Goal: Information Seeking & Learning: Learn about a topic

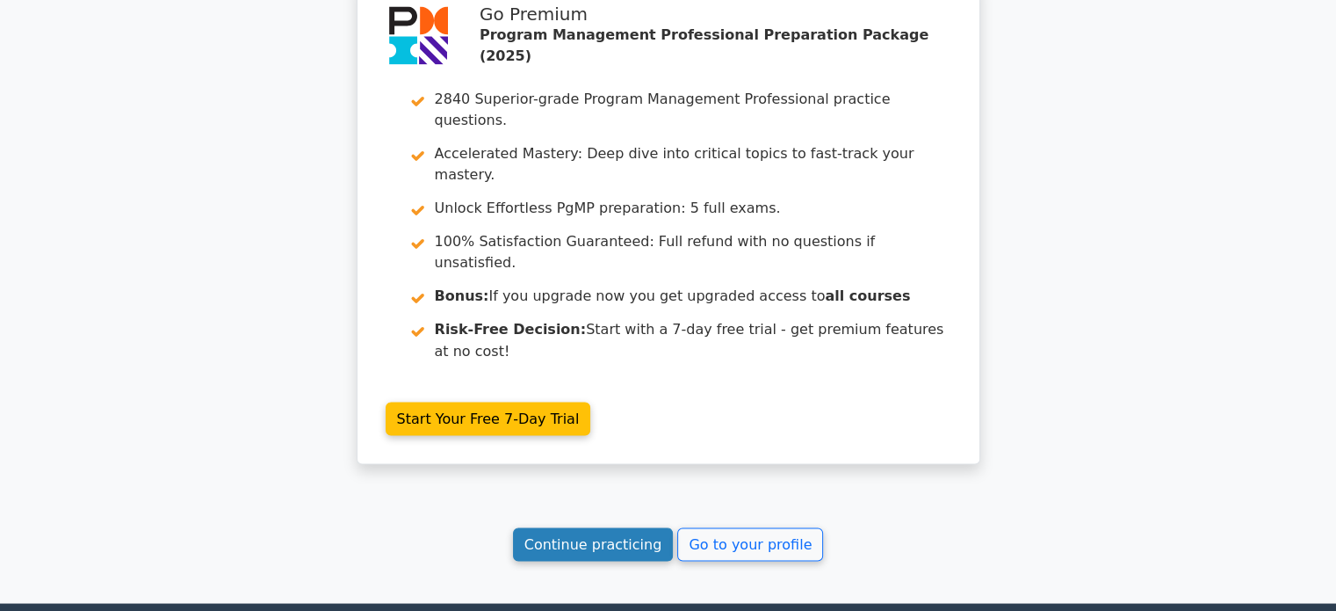
click at [552, 527] on link "Continue practicing" at bounding box center [593, 543] width 161 height 33
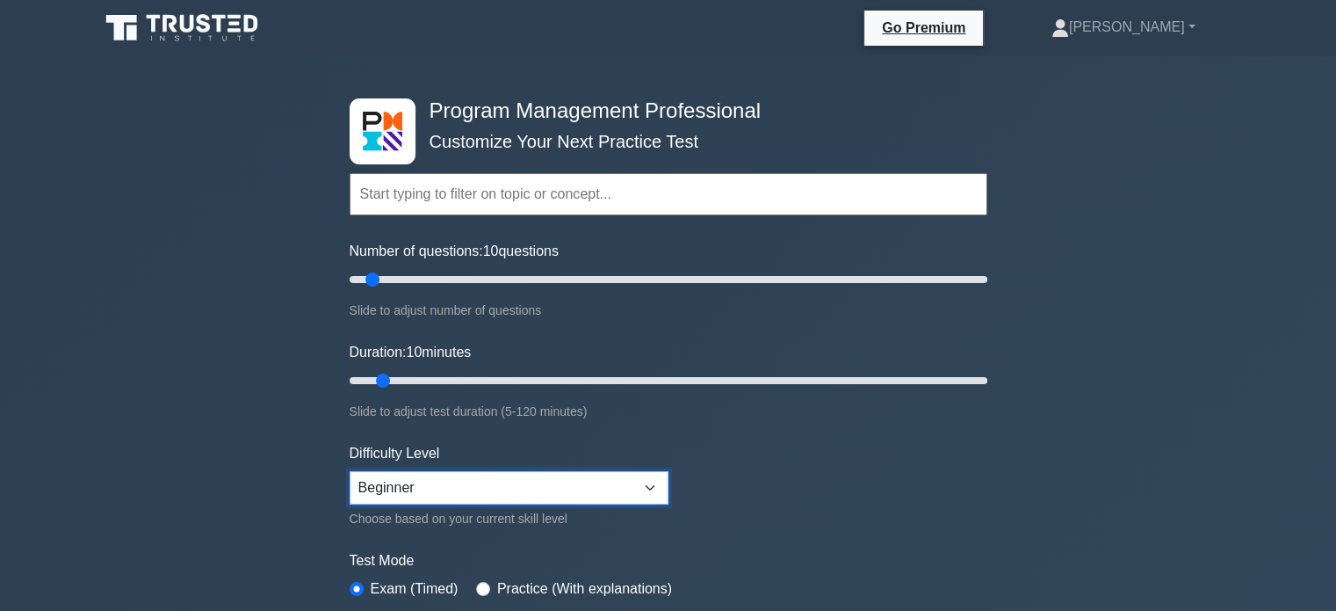
click at [598, 475] on select "Beginner Intermediate Expert" at bounding box center [509, 487] width 319 height 33
select select "intermediate"
click at [350, 471] on select "Beginner Intermediate Expert" at bounding box center [509, 487] width 319 height 33
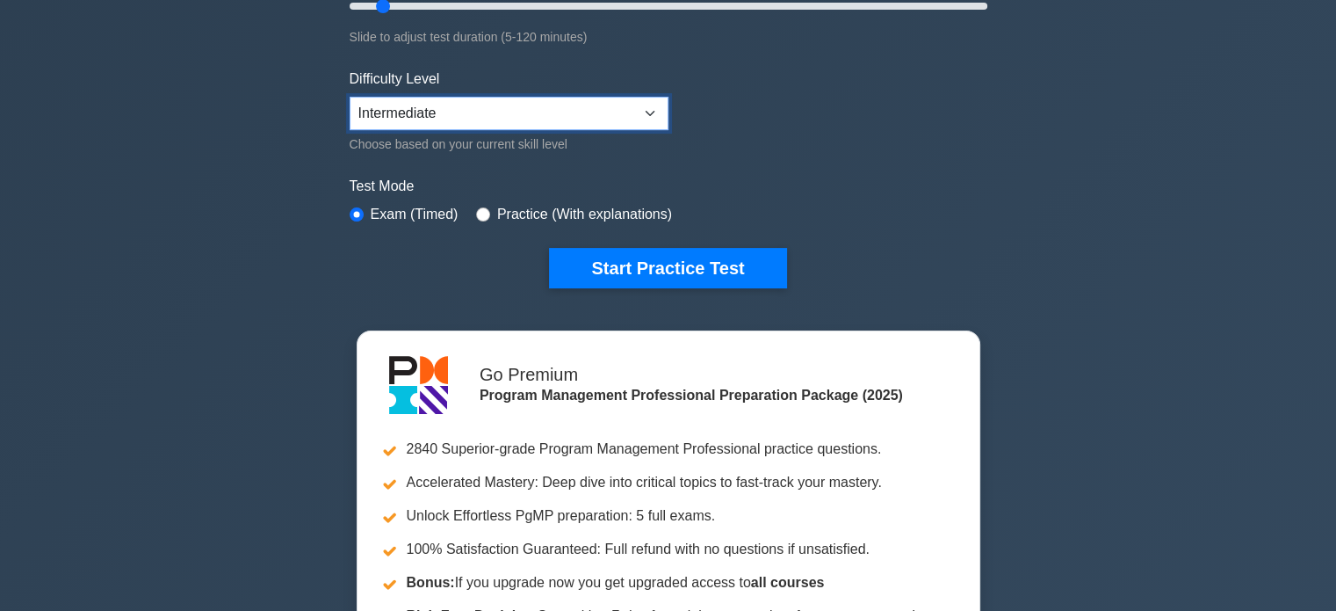
scroll to position [386, 0]
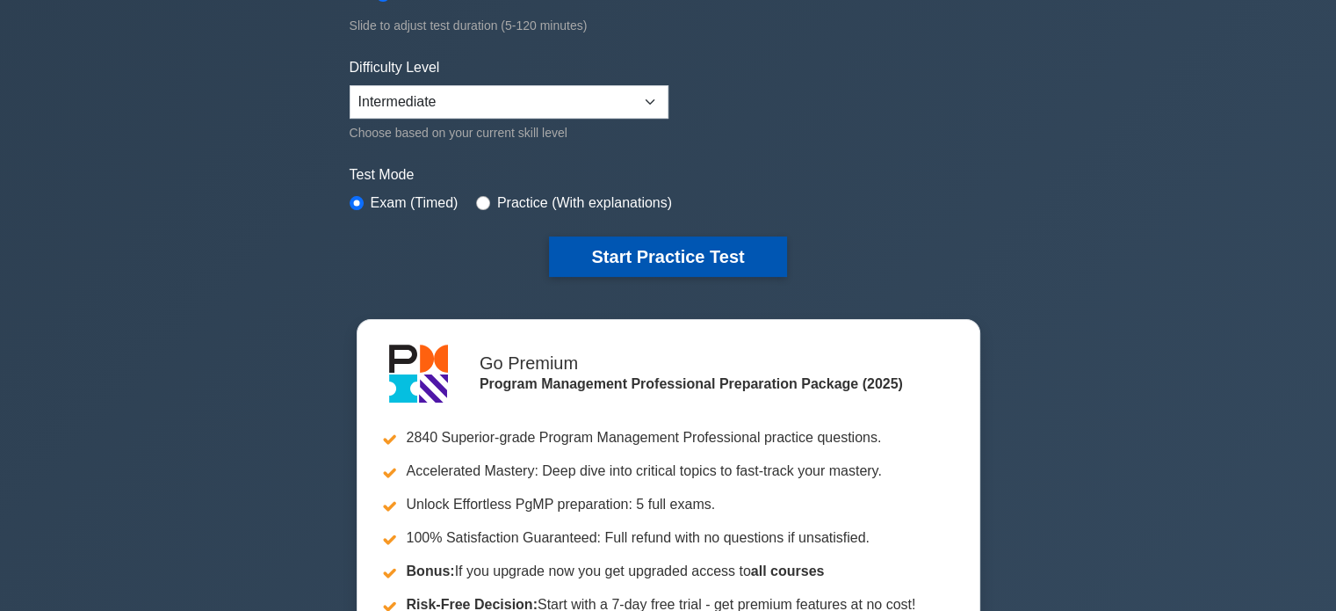
click at [654, 255] on button "Start Practice Test" at bounding box center [667, 256] width 237 height 40
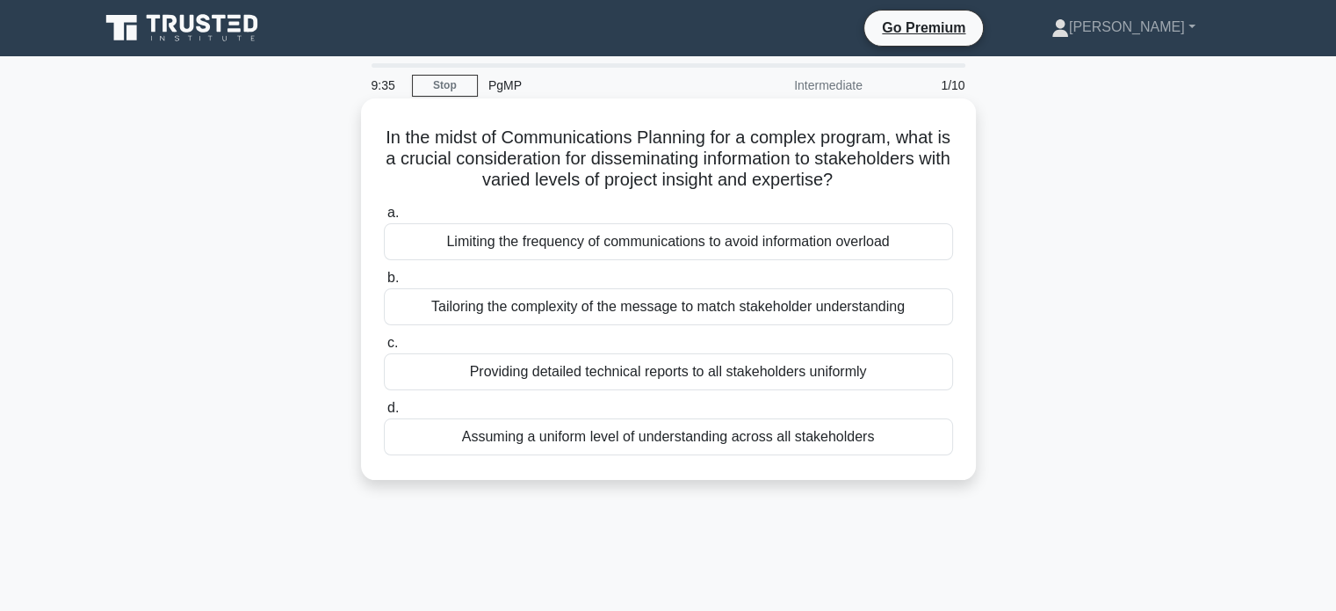
click at [817, 305] on div "Tailoring the complexity of the message to match stakeholder understanding" at bounding box center [668, 306] width 569 height 37
click at [384, 284] on input "b. Tailoring the complexity of the message to match stakeholder understanding" at bounding box center [384, 277] width 0 height 11
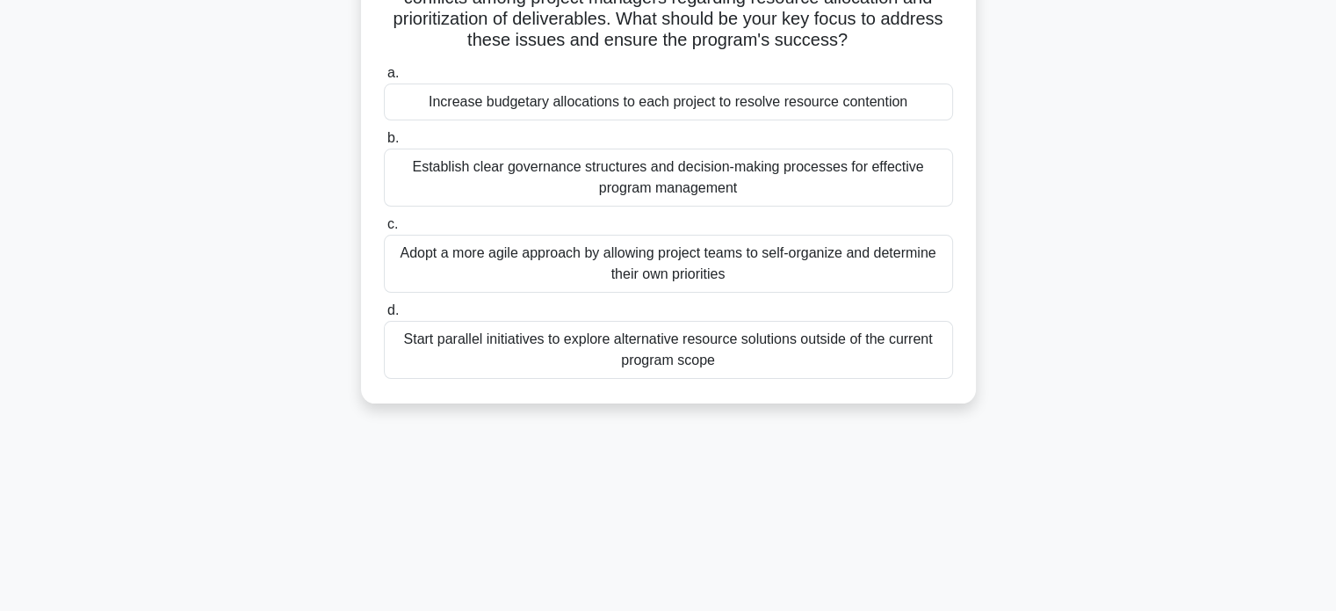
scroll to position [229, 0]
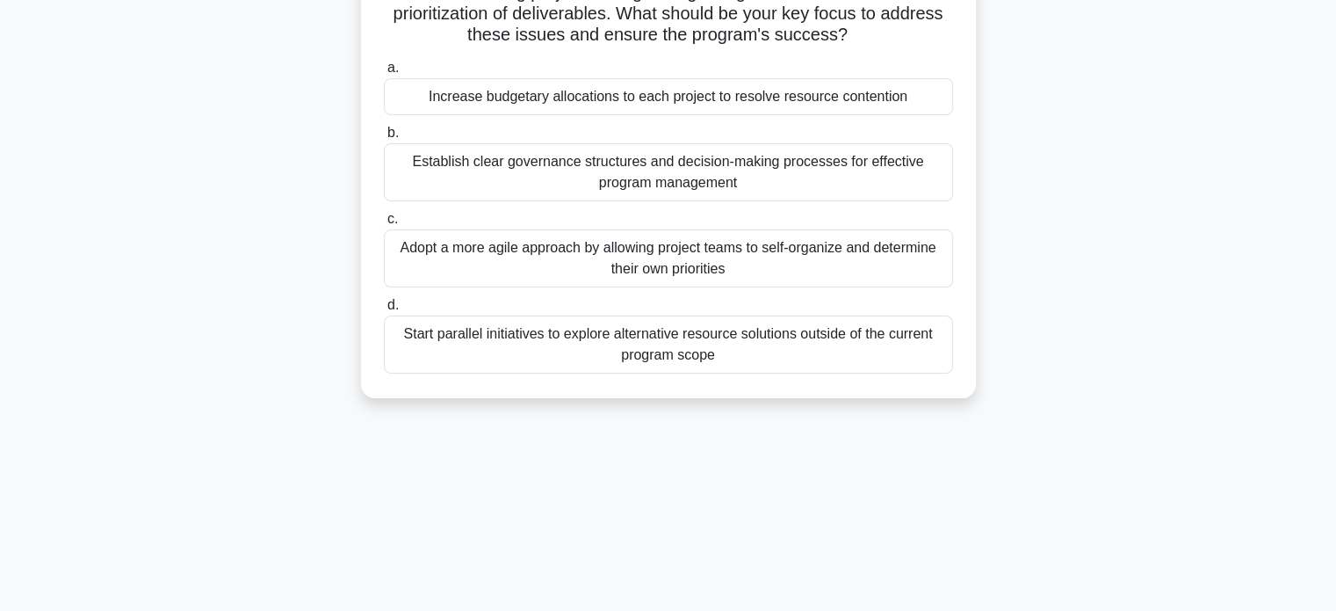
click at [867, 164] on div "Establish clear governance structures and decision-making processes for effecti…" at bounding box center [668, 172] width 569 height 58
click at [384, 139] on input "b. Establish clear governance structures and decision-making processes for effe…" at bounding box center [384, 132] width 0 height 11
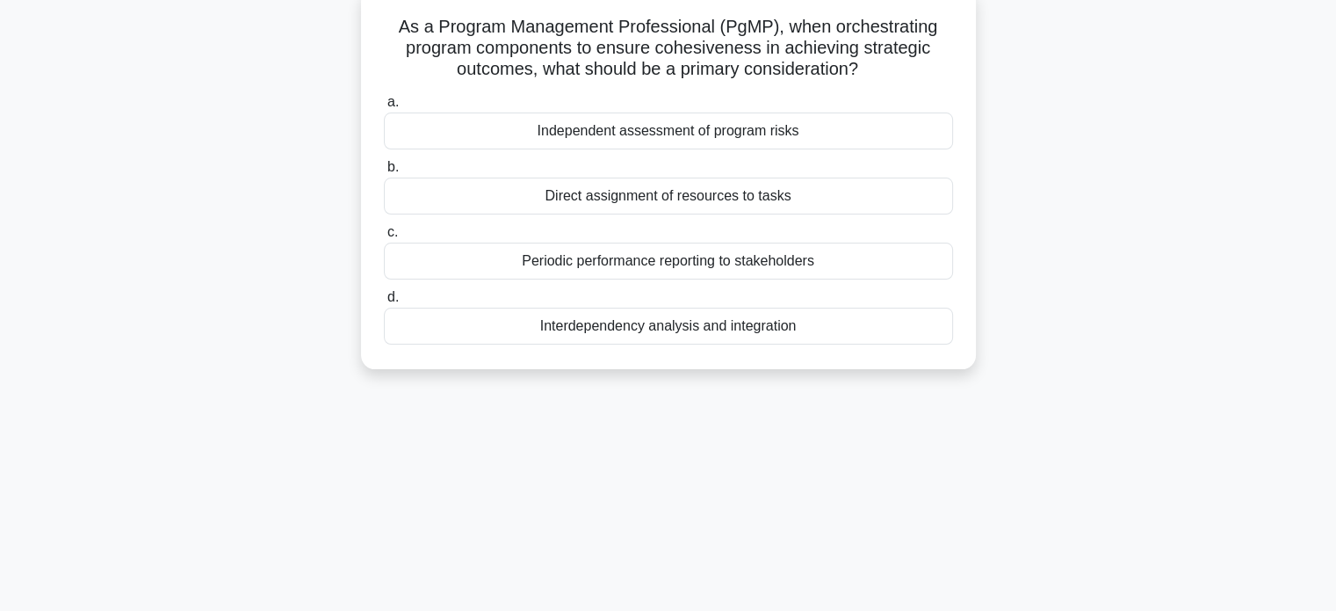
scroll to position [118, 0]
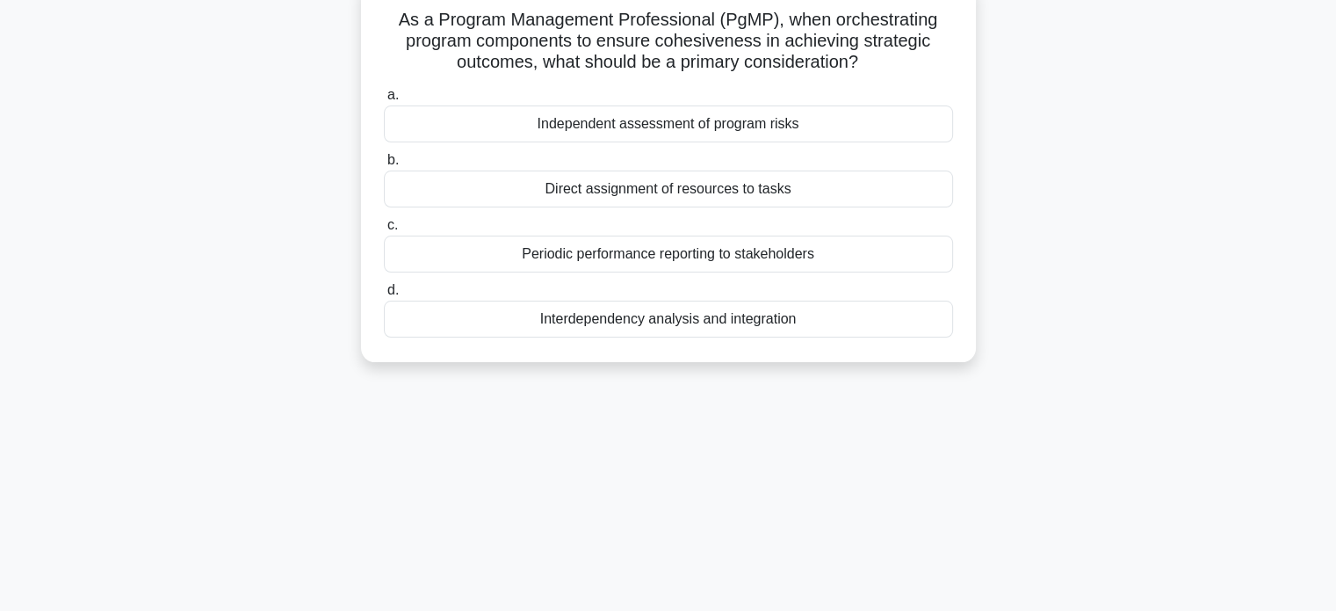
click at [727, 319] on div "Interdependency analysis and integration" at bounding box center [668, 318] width 569 height 37
click at [384, 296] on input "d. Interdependency analysis and integration" at bounding box center [384, 290] width 0 height 11
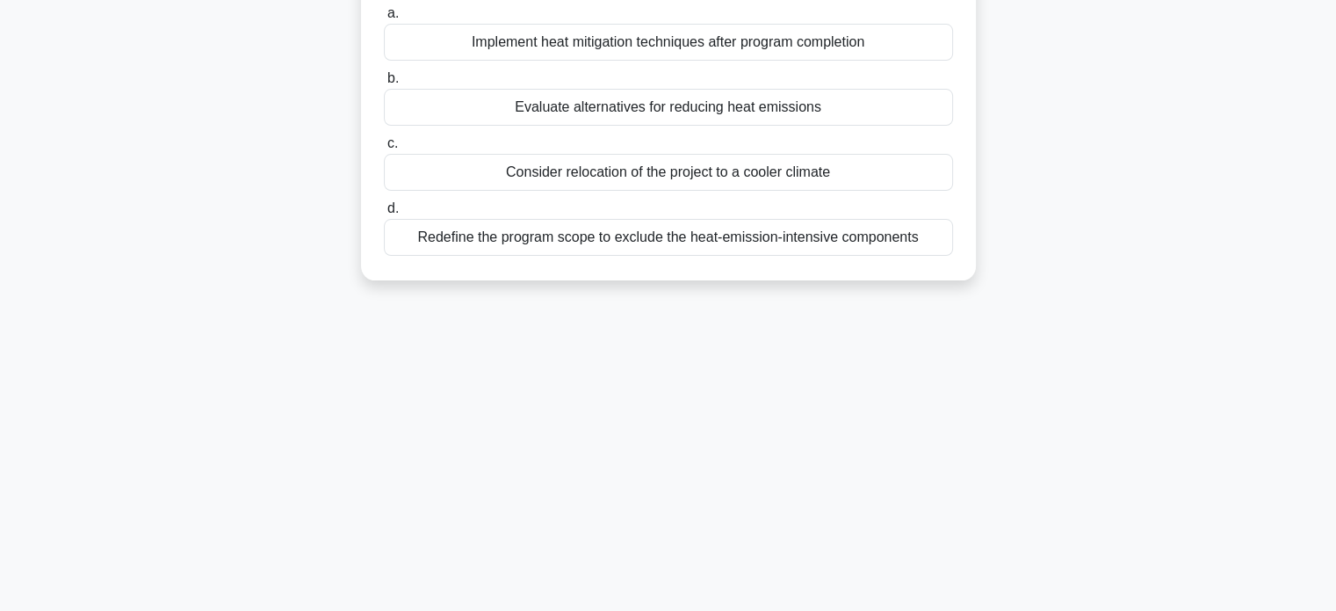
scroll to position [246, 0]
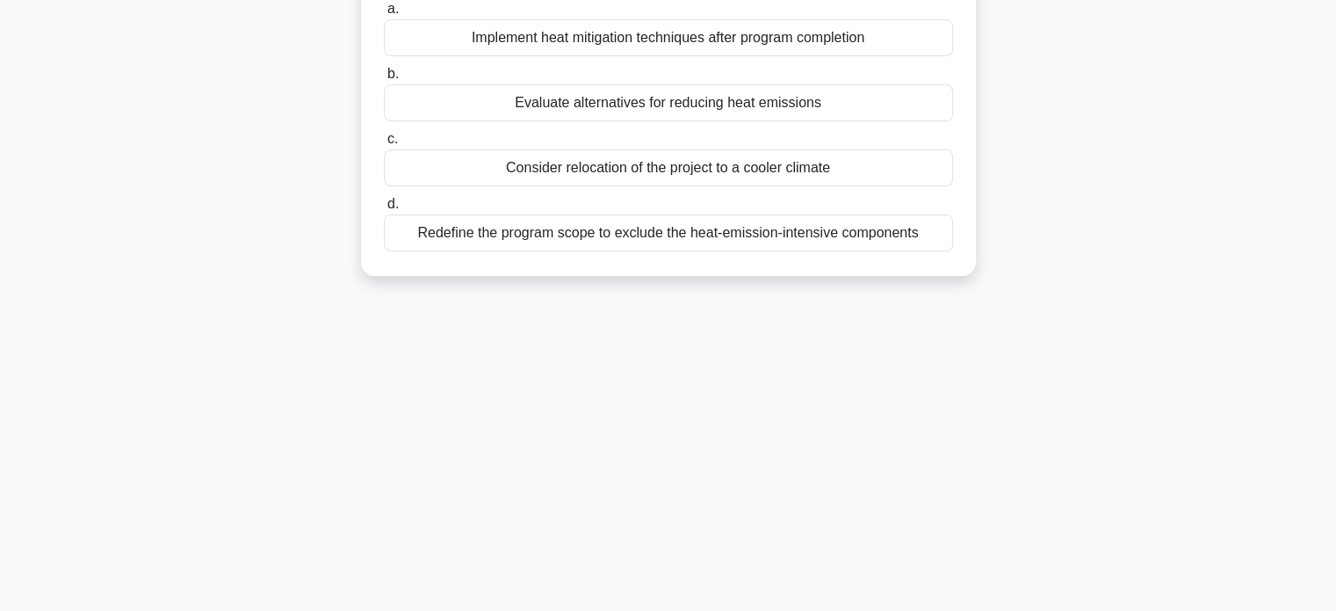
click at [855, 111] on div "Evaluate alternatives for reducing heat emissions" at bounding box center [668, 102] width 569 height 37
click at [384, 80] on input "b. Evaluate alternatives for reducing heat emissions" at bounding box center [384, 74] width 0 height 11
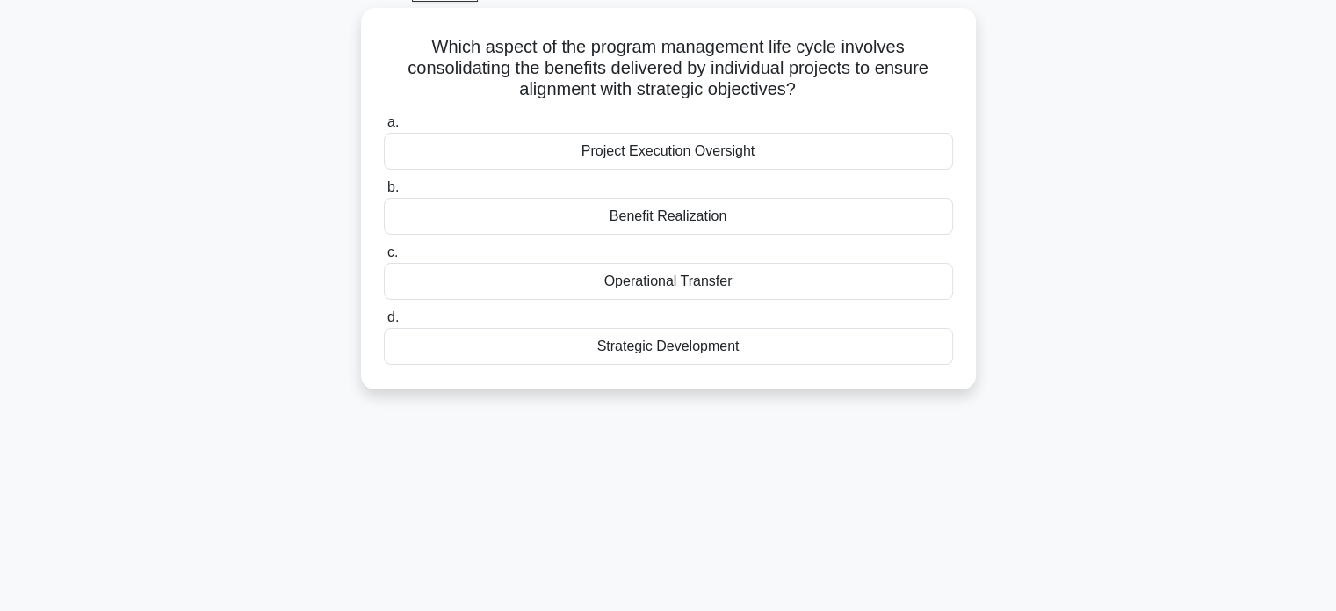
scroll to position [98, 0]
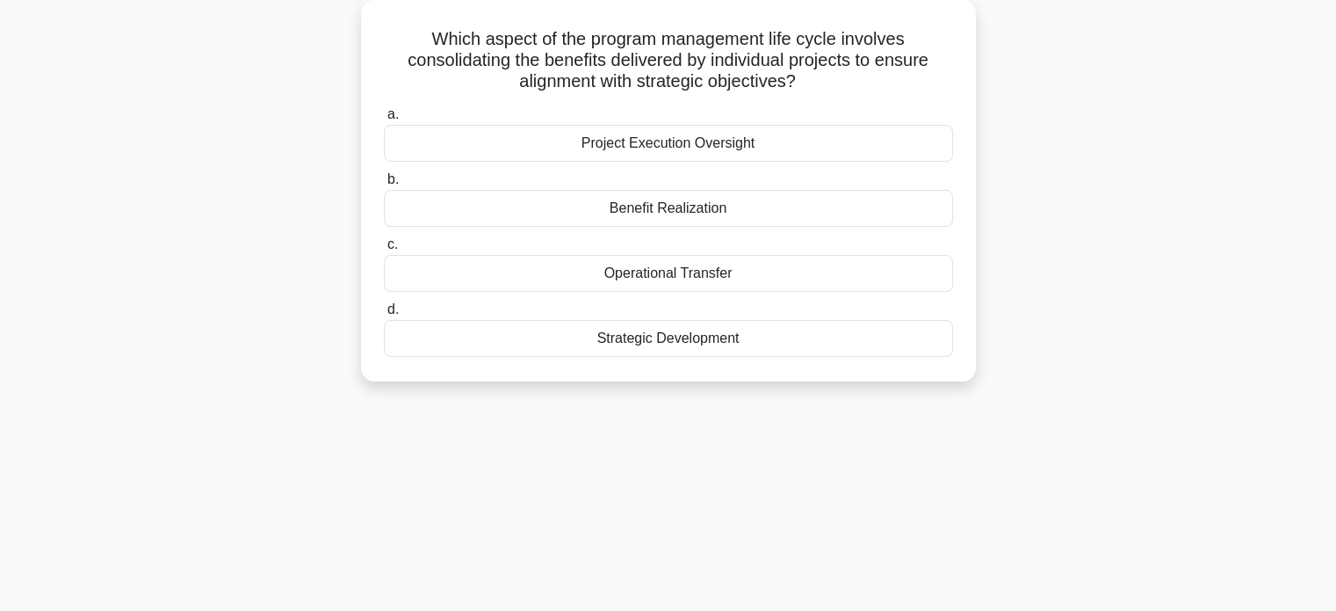
click at [822, 209] on div "Benefit Realization" at bounding box center [668, 208] width 569 height 37
click at [384, 185] on input "b. Benefit Realization" at bounding box center [384, 179] width 0 height 11
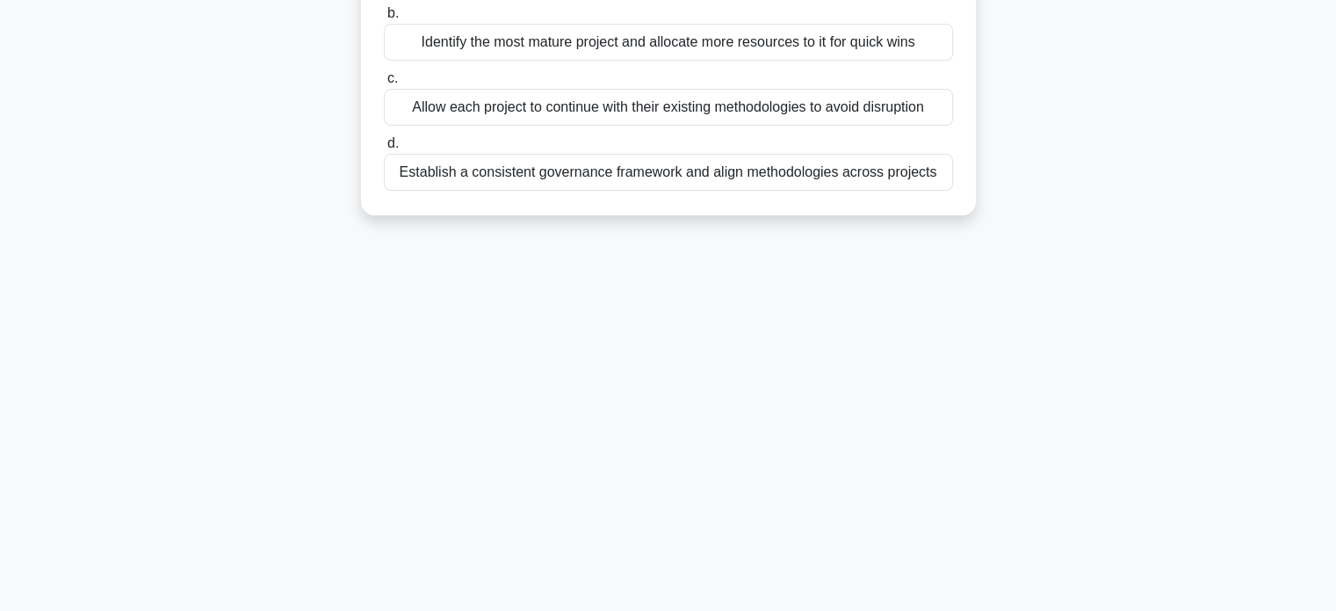
scroll to position [313, 0]
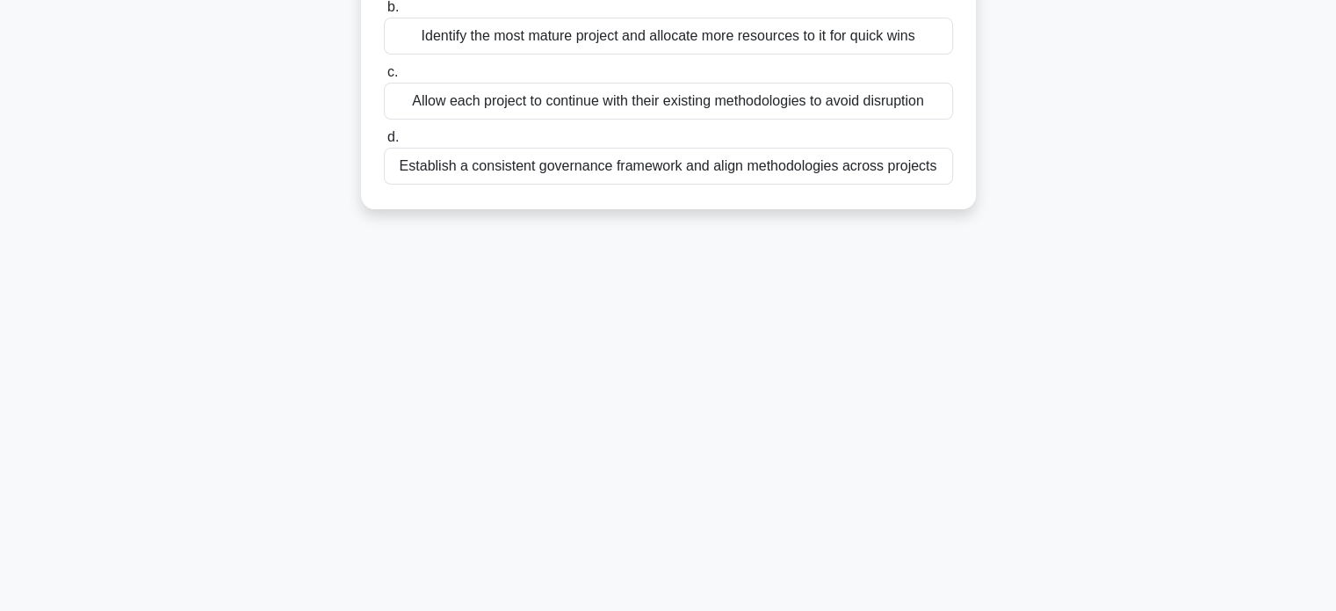
click at [836, 186] on div "a. Focus on the projects with the highest strategic importance and align them f…" at bounding box center [668, 58] width 590 height 260
click at [823, 174] on div "Establish a consistent governance framework and align methodologies across proj…" at bounding box center [668, 166] width 569 height 37
click at [384, 143] on input "d. Establish a consistent governance framework and align methodologies across p…" at bounding box center [384, 137] width 0 height 11
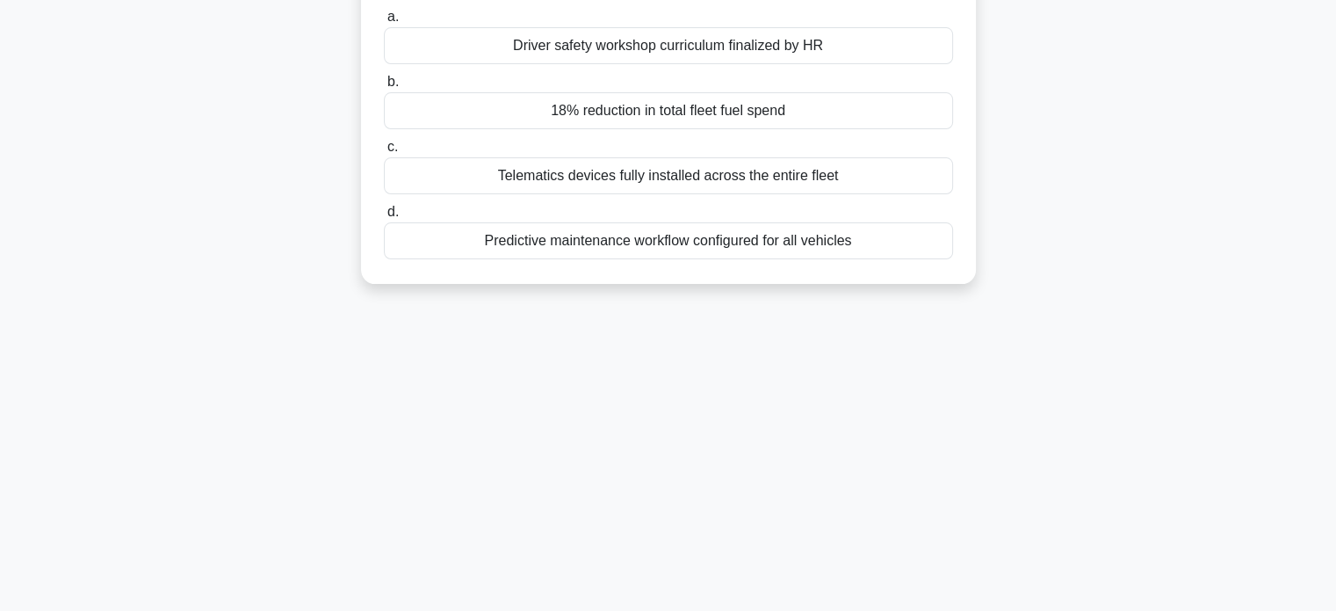
scroll to position [243, 0]
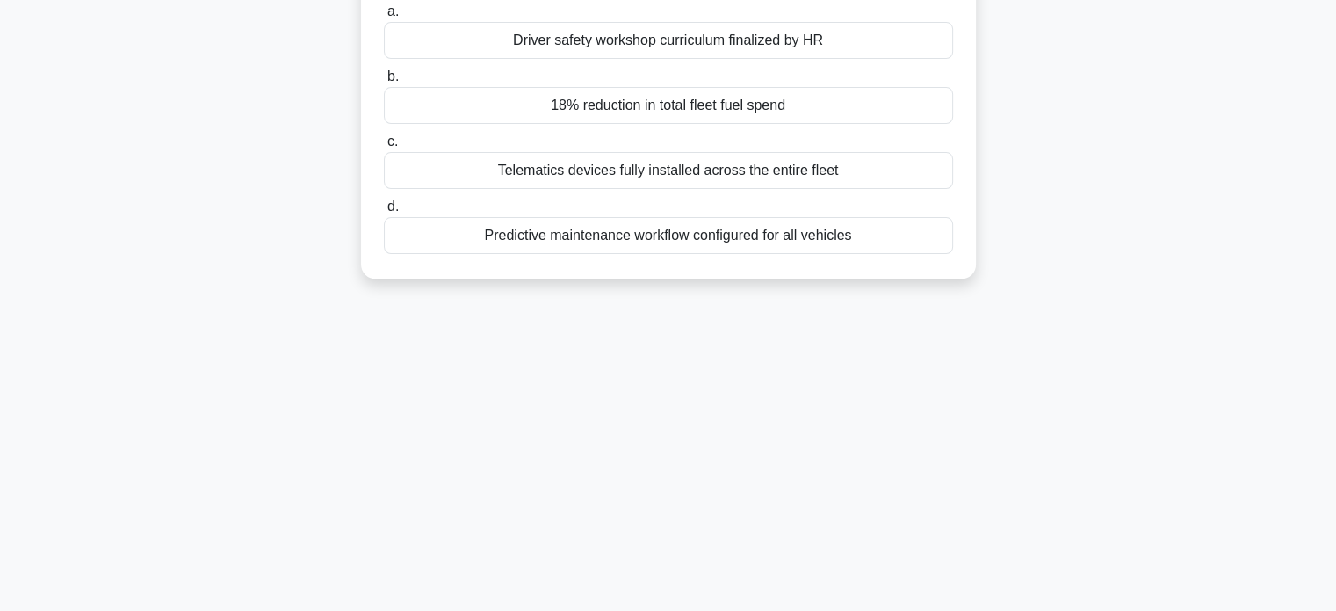
click at [848, 189] on div "Telematics devices fully installed across the entire fleet" at bounding box center [668, 170] width 569 height 37
click at [384, 148] on input "c. Telematics devices fully installed across the entire fleet" at bounding box center [384, 141] width 0 height 11
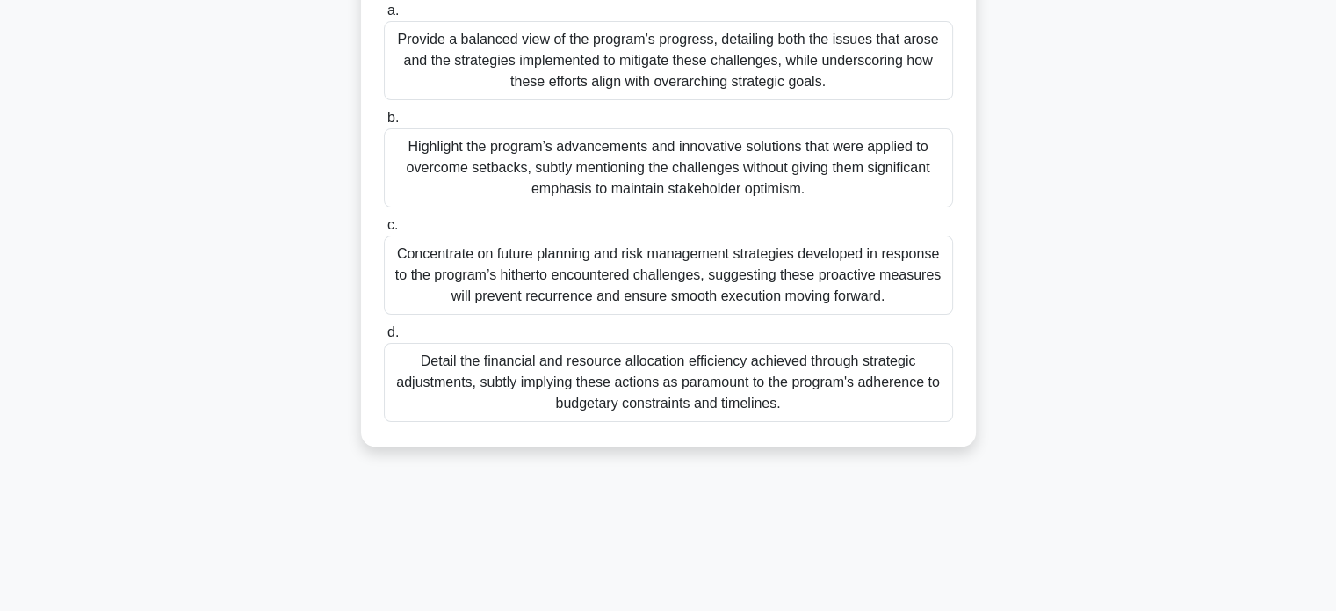
scroll to position [274, 0]
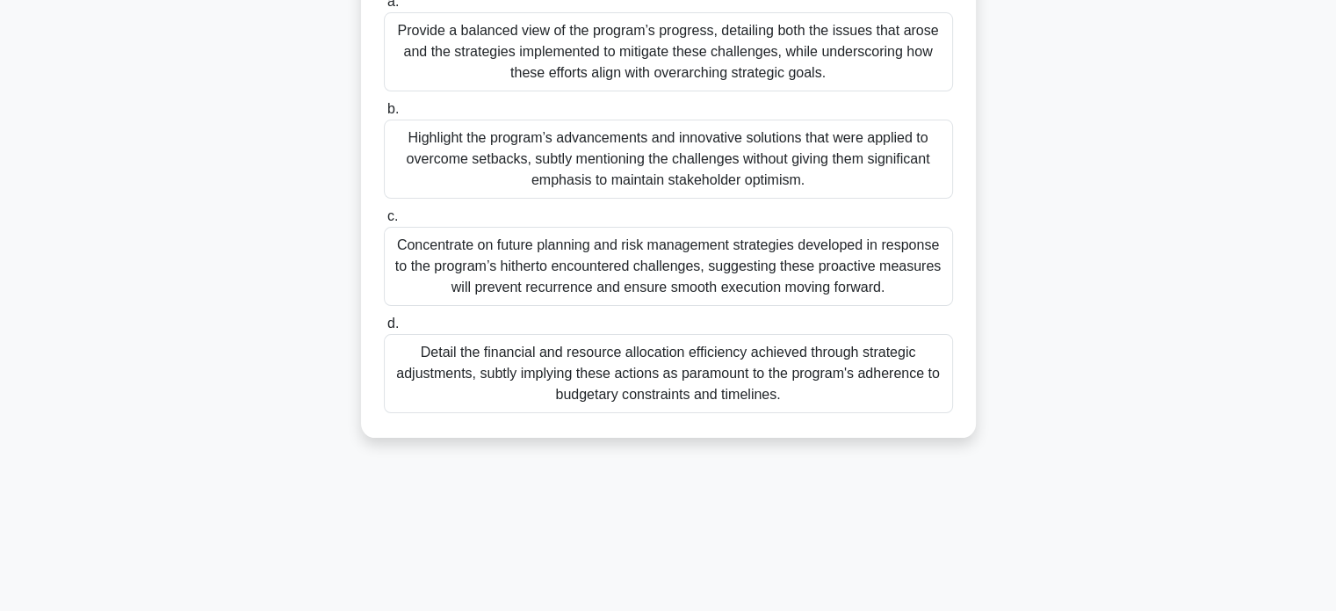
click at [917, 55] on div "Provide a balanced view of the program’s progress, detailing both the issues th…" at bounding box center [668, 51] width 569 height 79
click at [384, 8] on input "a. Provide a balanced view of the program’s progress, detailing both the issues…" at bounding box center [384, 1] width 0 height 11
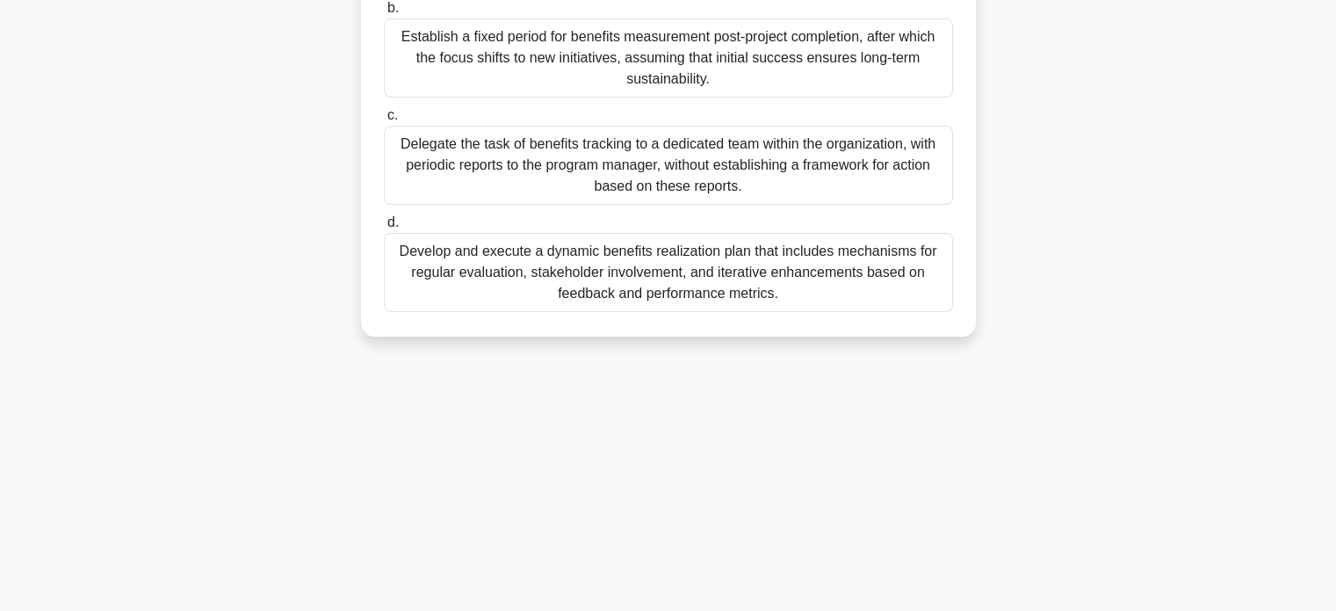
scroll to position [338, 0]
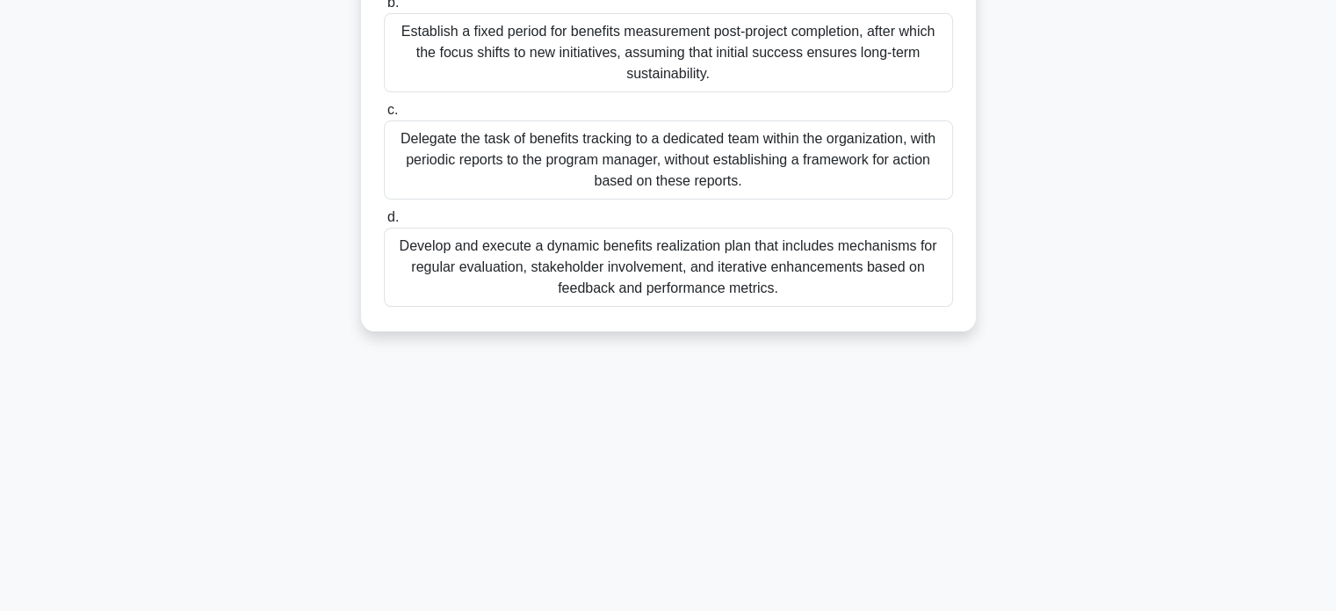
click at [819, 301] on div "Develop and execute a dynamic benefits realization plan that includes mechanism…" at bounding box center [668, 267] width 569 height 79
click at [384, 223] on input "d. Develop and execute a dynamic benefits realization plan that includes mechan…" at bounding box center [384, 217] width 0 height 11
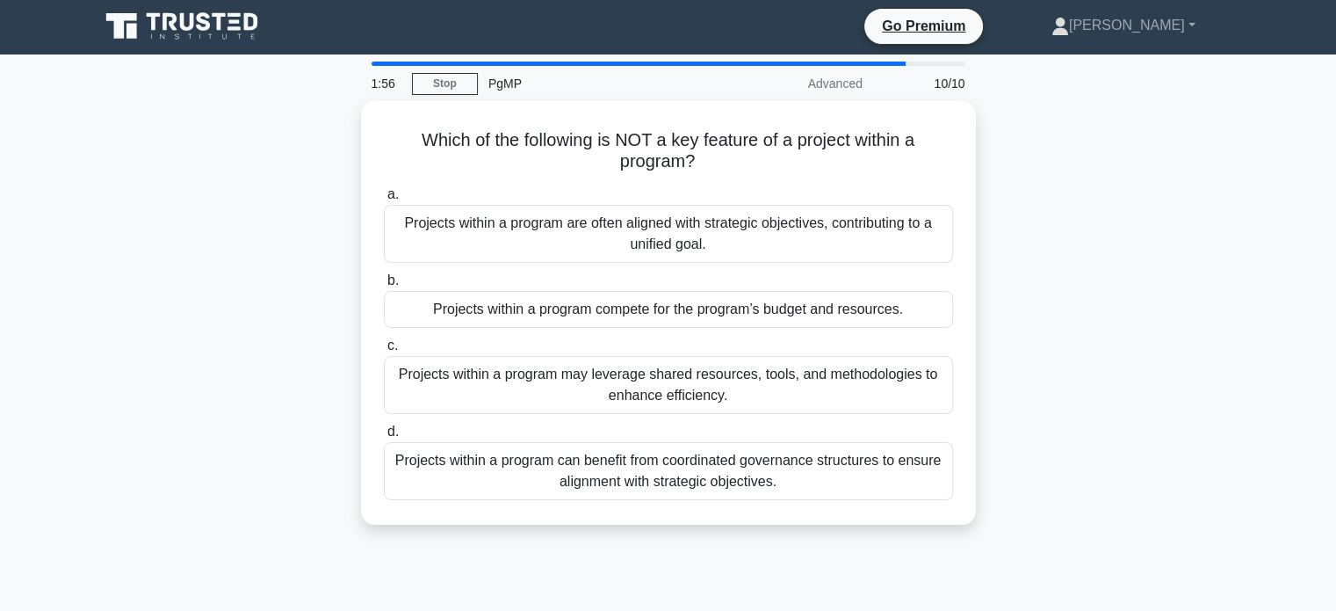
scroll to position [0, 0]
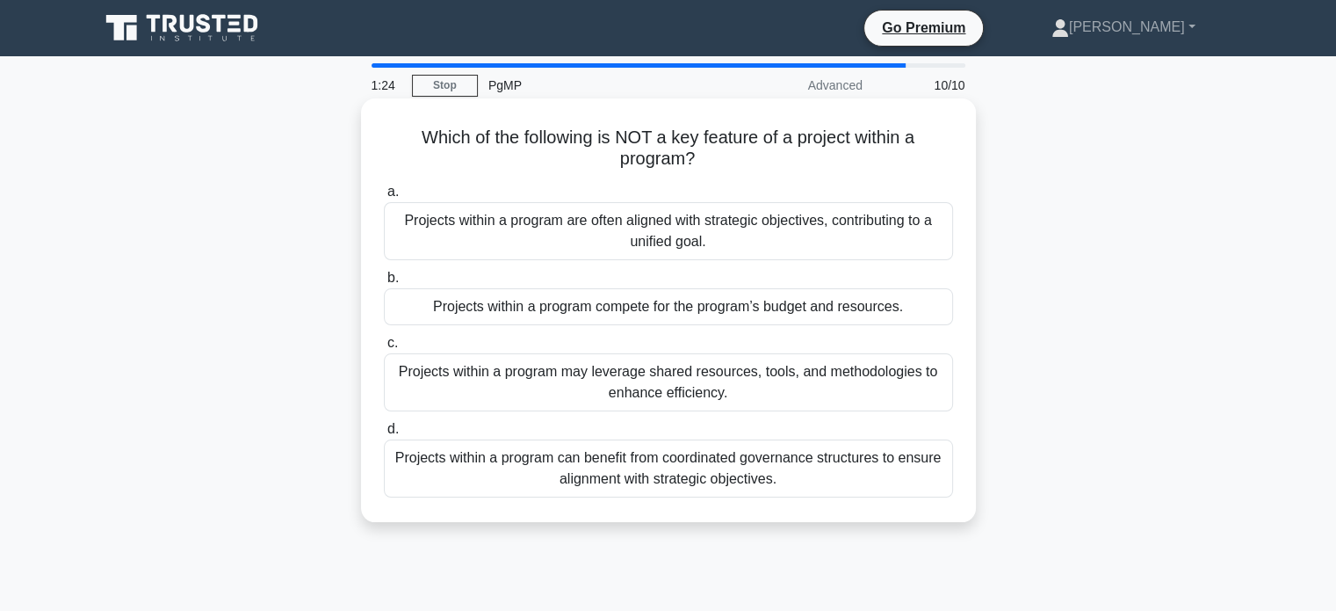
click at [840, 296] on div "Projects within a program compete for the program’s budget and resources." at bounding box center [668, 306] width 569 height 37
click at [384, 284] on input "b. Projects within a program compete for the program’s budget and resources." at bounding box center [384, 277] width 0 height 11
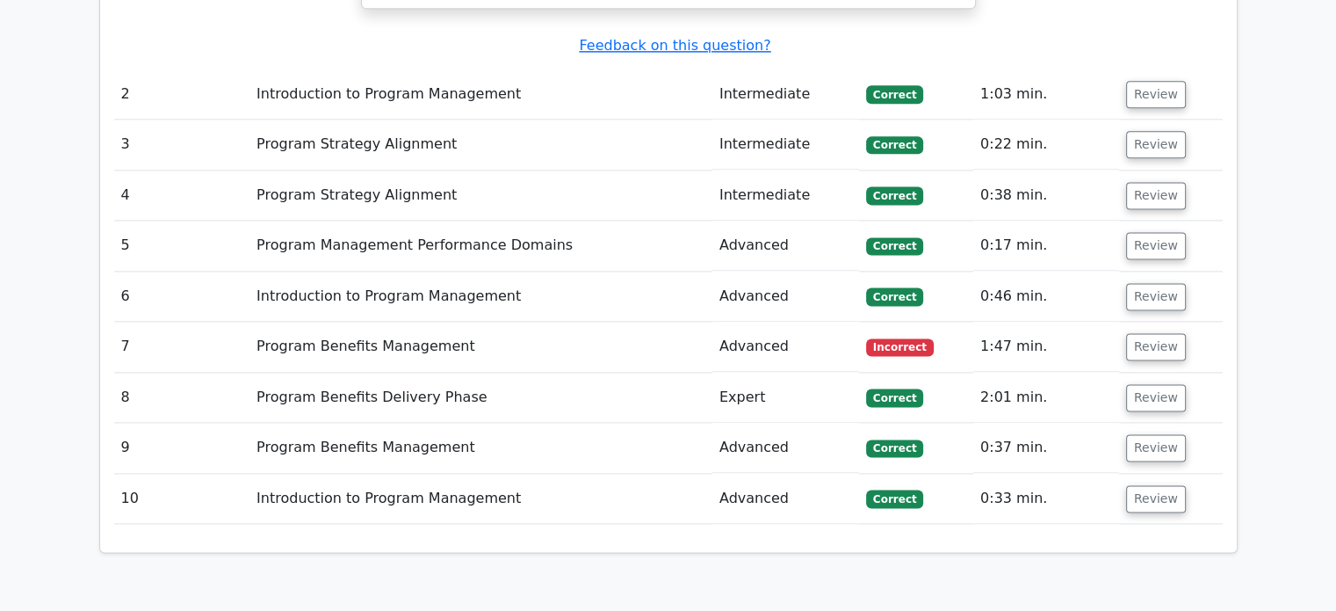
scroll to position [2359, 0]
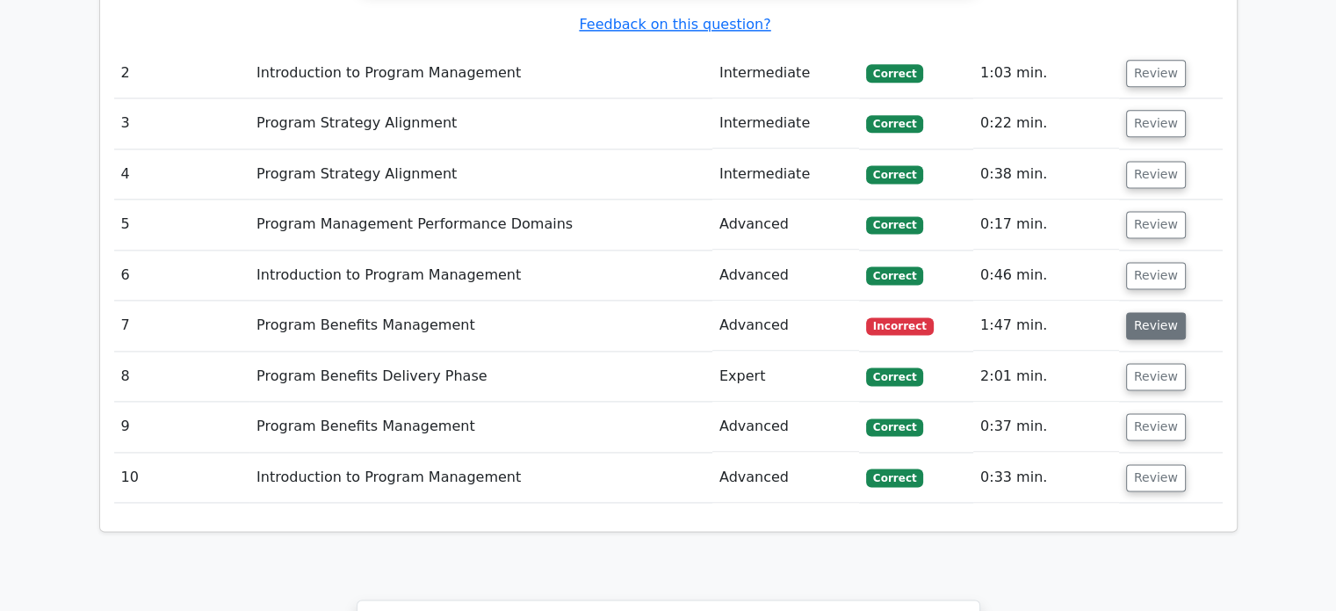
click at [1146, 312] on button "Review" at bounding box center [1156, 325] width 60 height 27
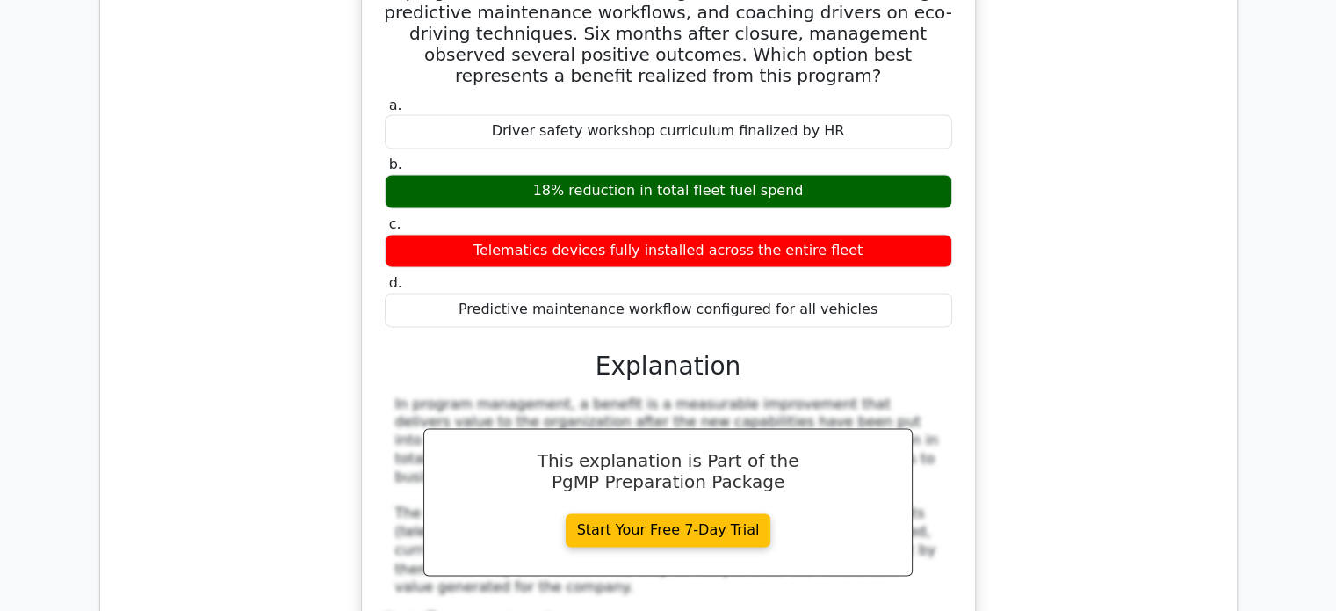
scroll to position [2789, 0]
